Goal: Information Seeking & Learning: Learn about a topic

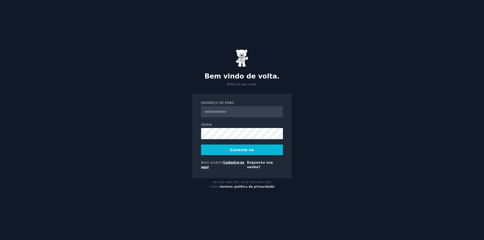
click at [229, 164] on font "Cadastre-se aqui" at bounding box center [222, 165] width 43 height 8
type input "**********"
click at [201, 145] on button "Conecte-se" at bounding box center [242, 150] width 82 height 11
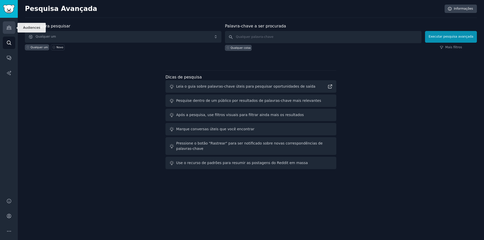
click at [5, 27] on link "Públicos" at bounding box center [9, 27] width 12 height 12
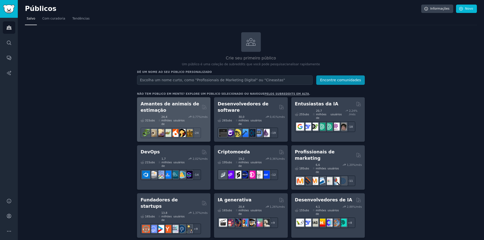
click at [184, 103] on font "Amantes de animais de estimação" at bounding box center [170, 107] width 59 height 11
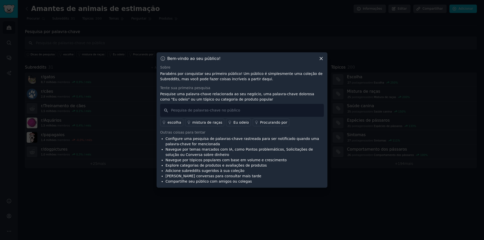
click at [319, 60] on icon at bounding box center [321, 58] width 5 height 5
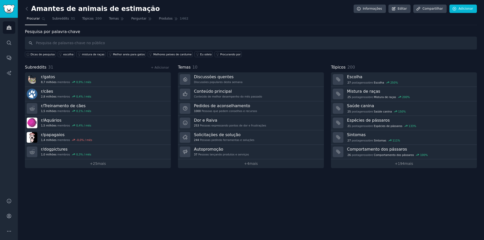
click at [107, 203] on div "Amantes de animais de estimação Informações Editar Compartilhar Adicionar Procu…" at bounding box center [251, 120] width 467 height 240
click at [8, 27] on icon "Barra lateral" at bounding box center [9, 28] width 5 height 4
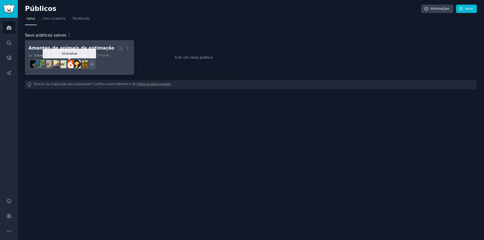
click at [71, 67] on img at bounding box center [70, 64] width 8 height 8
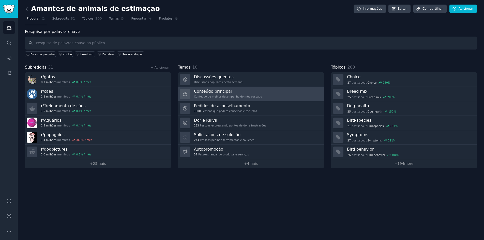
click at [225, 94] on div "Conteúdo principal Conteúdo de melhor desempenho do mês passado" at bounding box center [228, 94] width 68 height 11
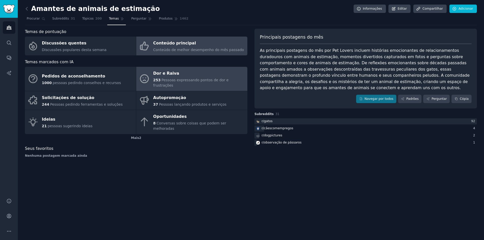
click at [179, 81] on font "Pessoas expressando pontos de dor e frustrações" at bounding box center [191, 82] width 76 height 9
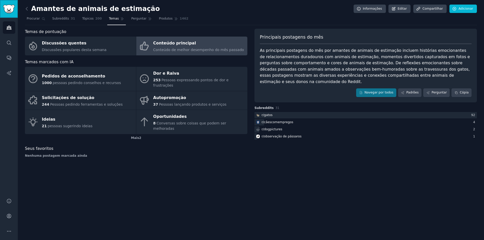
click at [11, 13] on img "Barra lateral" at bounding box center [9, 9] width 12 height 9
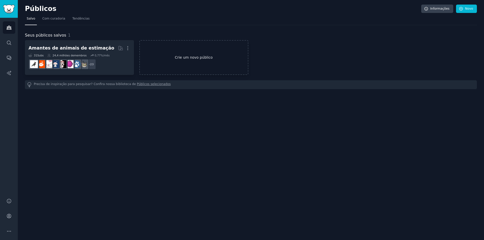
click at [173, 51] on link "Crie um novo público" at bounding box center [193, 57] width 109 height 35
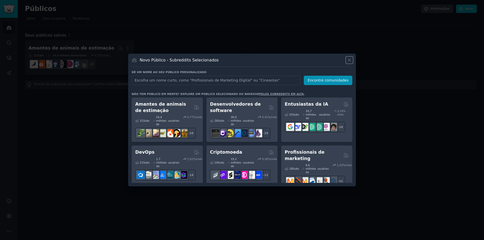
click at [351, 60] on icon at bounding box center [349, 60] width 5 height 5
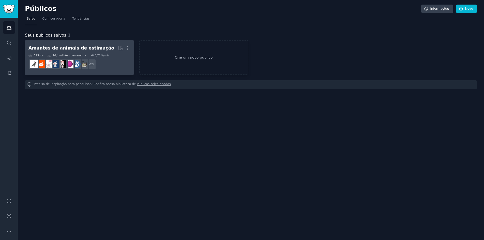
click at [105, 45] on h2 "Amantes de animais de estimação Mais" at bounding box center [79, 48] width 102 height 9
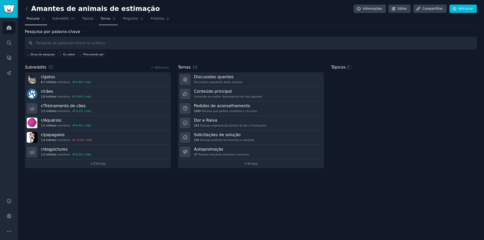
click at [101, 19] on font "Temas" at bounding box center [106, 19] width 10 height 4
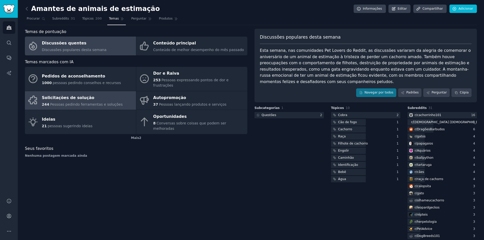
click at [82, 103] on font "Pessoas pedindo ferramentas e soluções" at bounding box center [86, 105] width 73 height 4
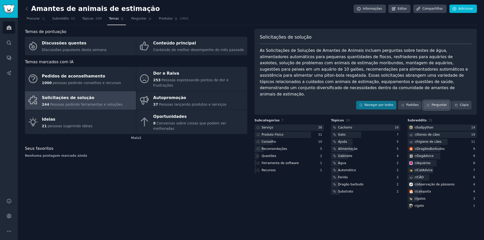
click at [441, 103] on font "Perguntar" at bounding box center [439, 105] width 15 height 4
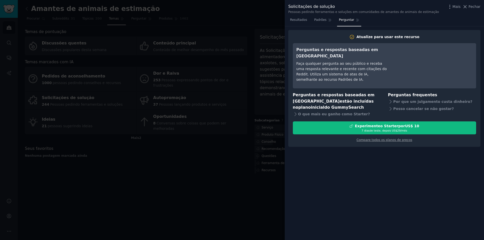
click at [284, 140] on div at bounding box center [242, 120] width 484 height 240
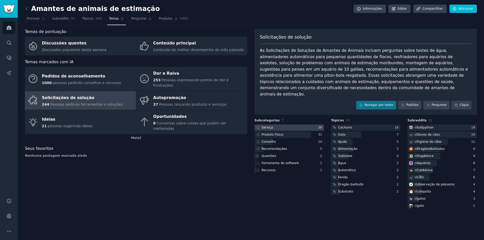
click at [310, 125] on div at bounding box center [289, 128] width 69 height 6
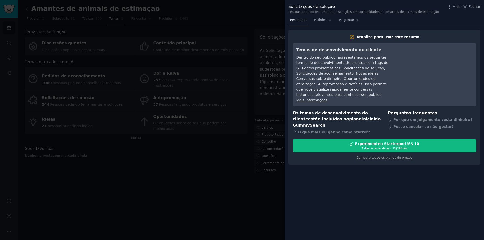
click at [281, 142] on div at bounding box center [242, 120] width 484 height 240
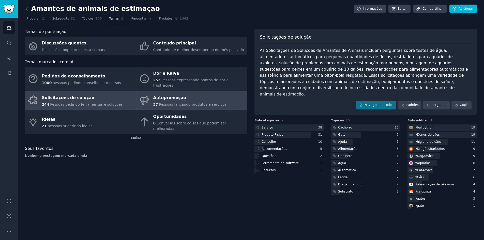
click at [181, 95] on font "Autopromoção" at bounding box center [169, 97] width 33 height 5
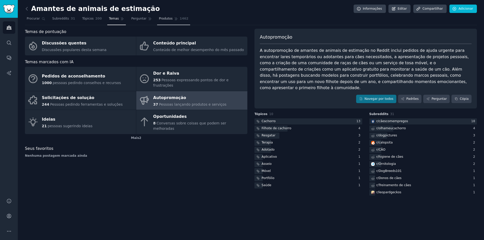
click at [159, 18] on font "Produtos" at bounding box center [166, 19] width 14 height 4
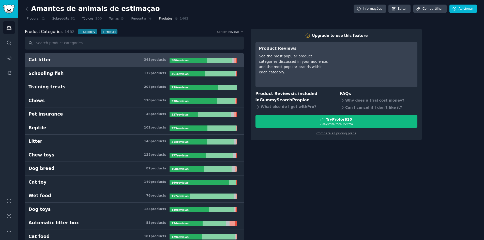
click at [159, 18] on font "Produtos" at bounding box center [166, 19] width 14 height 4
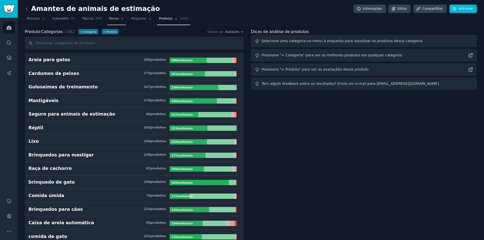
click at [107, 18] on link "Temas" at bounding box center [116, 20] width 19 height 10
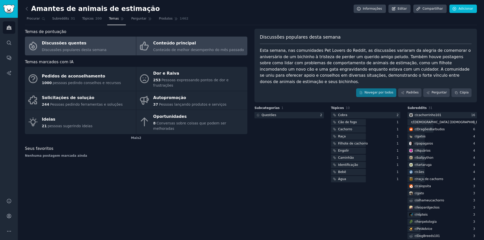
click at [170, 45] on font "Conteúdo principal" at bounding box center [174, 43] width 43 height 5
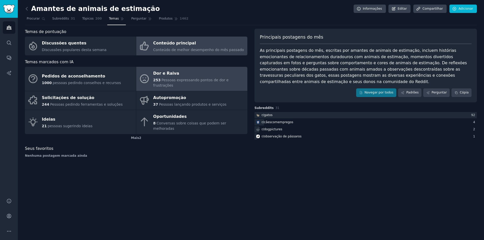
click at [192, 74] on div "Dor e Raiva" at bounding box center [199, 74] width 92 height 8
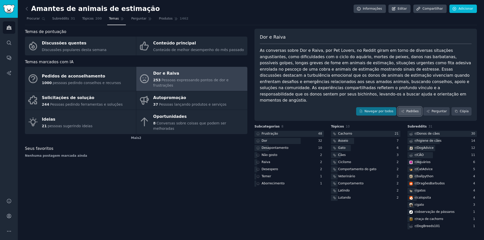
click at [410, 109] on font "Padrões" at bounding box center [413, 111] width 12 height 5
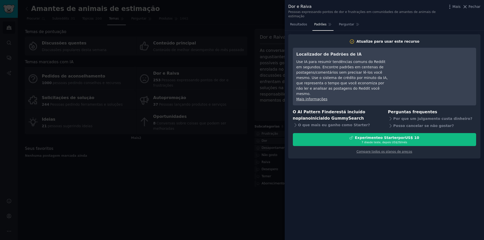
click at [250, 140] on div at bounding box center [242, 120] width 484 height 240
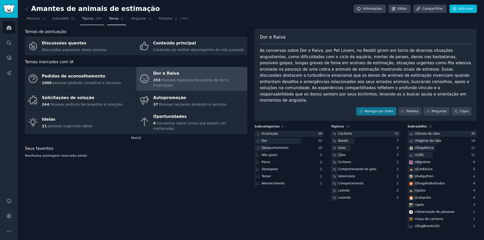
click at [82, 19] on font "Tópicos" at bounding box center [87, 19] width 11 height 4
click at [89, 17] on font "Tópicos" at bounding box center [87, 19] width 11 height 4
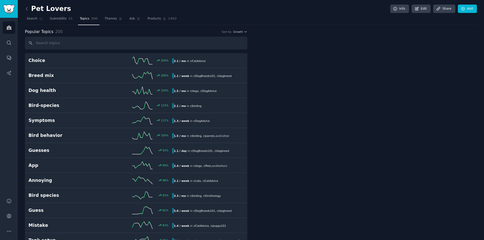
click at [93, 20] on link "Topics 200" at bounding box center [88, 20] width 21 height 10
click at [105, 18] on span "Themes" at bounding box center [111, 19] width 12 height 5
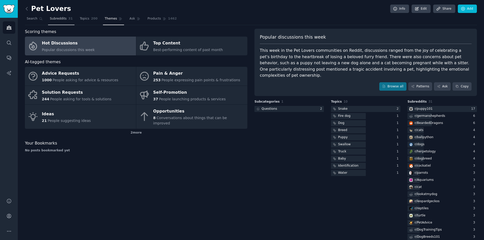
click at [61, 21] on span "Subreddits" at bounding box center [58, 19] width 17 height 5
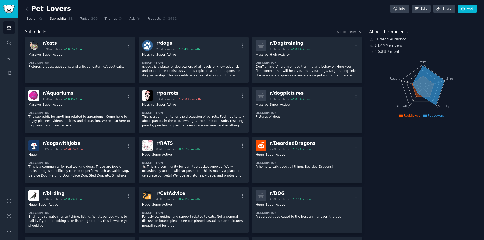
click at [29, 21] on link "Search" at bounding box center [35, 20] width 20 height 10
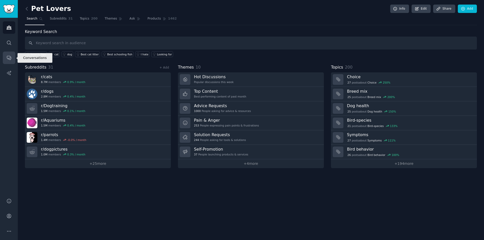
click at [10, 59] on icon "Sidebar" at bounding box center [8, 57] width 5 height 5
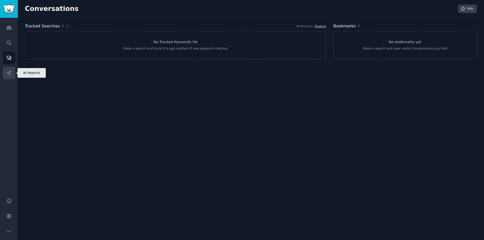
click at [9, 70] on link "AI Reports" at bounding box center [9, 73] width 12 height 12
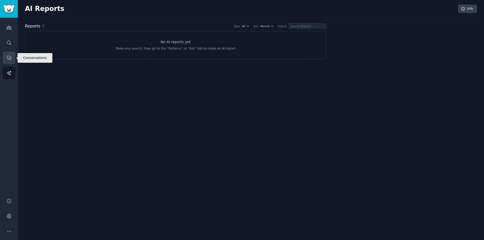
click at [6, 56] on icon "Sidebar" at bounding box center [8, 57] width 5 height 5
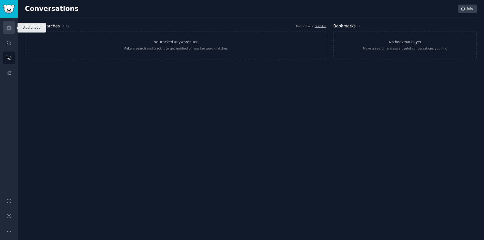
click at [5, 26] on link "Audiences" at bounding box center [9, 27] width 12 height 12
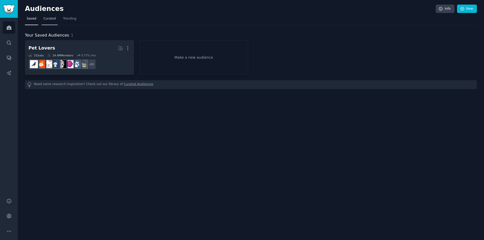
click at [47, 19] on span "Curated" at bounding box center [50, 19] width 12 height 5
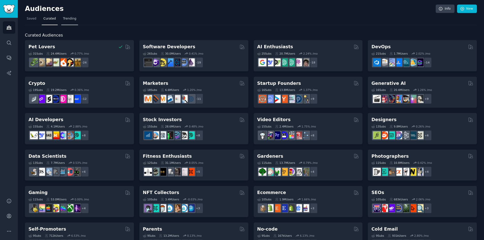
click at [61, 18] on link "Trending" at bounding box center [69, 20] width 17 height 10
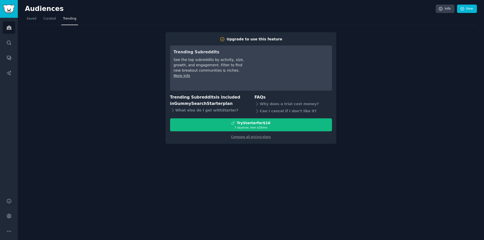
click at [420, 149] on div "Audiences Info New Saved Curated Trending Upgrade to use this feature Trending …" at bounding box center [251, 120] width 467 height 240
click at [46, 18] on span "Curated" at bounding box center [50, 19] width 12 height 5
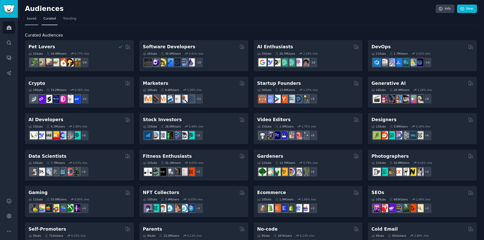
click at [30, 20] on span "Saved" at bounding box center [32, 19] width 10 height 5
